Goal: Task Accomplishment & Management: Complete application form

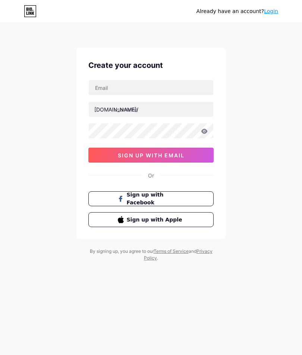
click at [190, 222] on button "Sign up with Apple" at bounding box center [150, 219] width 125 height 15
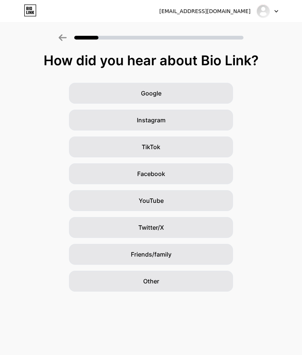
click at [162, 276] on div "Other" at bounding box center [151, 281] width 164 height 21
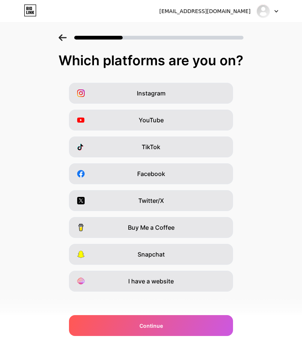
click at [210, 119] on div "YouTube" at bounding box center [151, 120] width 164 height 21
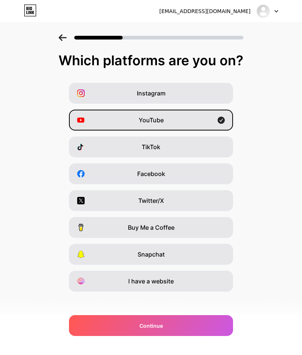
click at [175, 326] on div "Continue" at bounding box center [151, 325] width 164 height 21
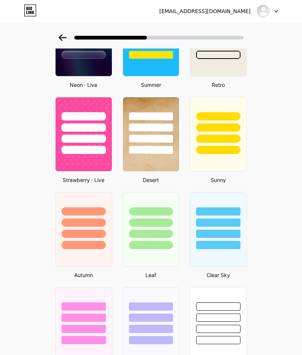
scroll to position [351, 0]
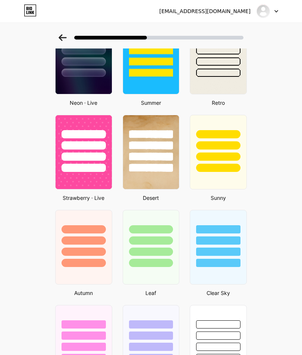
click at [228, 169] on div at bounding box center [218, 168] width 44 height 8
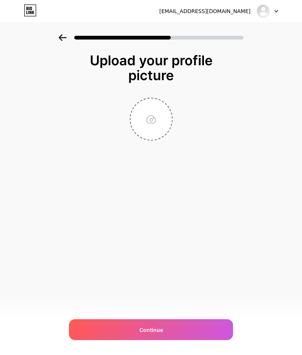
click at [183, 340] on div "Continue" at bounding box center [151, 329] width 164 height 21
click at [149, 116] on input "file" at bounding box center [151, 119] width 41 height 41
type input "C:\fakepath\image.jpg"
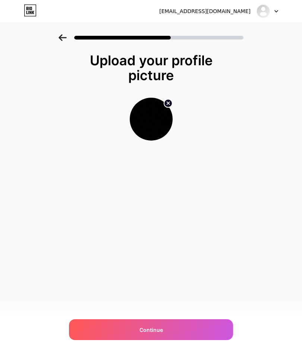
click at [196, 340] on div "Continue" at bounding box center [151, 329] width 164 height 21
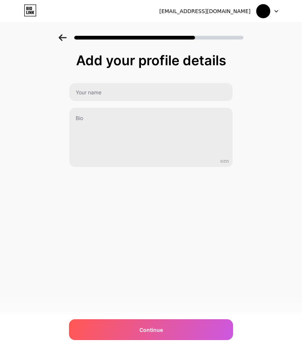
click at [200, 340] on div "Continue" at bounding box center [151, 329] width 164 height 21
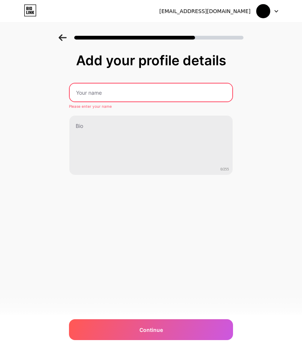
click at [192, 95] on input "text" at bounding box center [151, 93] width 163 height 18
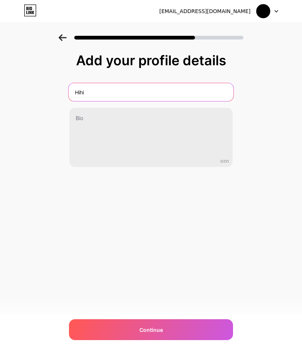
type input "Hihi"
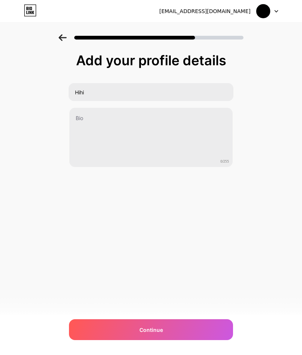
click at [199, 340] on div "Continue" at bounding box center [151, 329] width 164 height 21
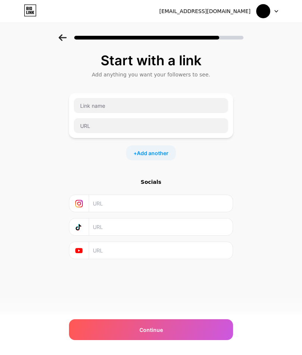
click at [192, 340] on div "Continue" at bounding box center [151, 329] width 164 height 21
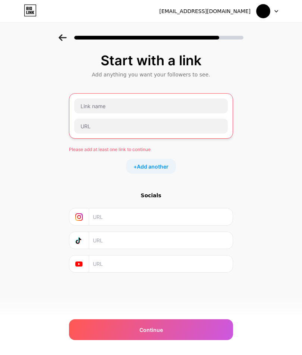
click at [64, 38] on icon at bounding box center [63, 37] width 8 height 7
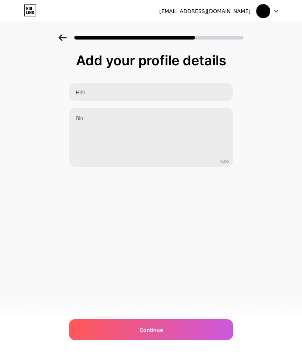
click at [62, 38] on icon at bounding box center [63, 37] width 8 height 7
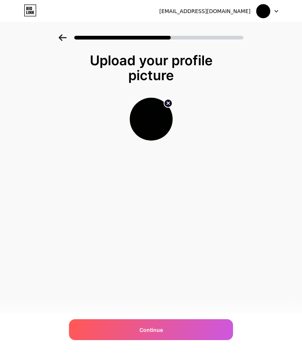
click at [268, 12] on img at bounding box center [263, 11] width 14 height 14
click at [236, 32] on li "Logout" at bounding box center [231, 31] width 93 height 20
